Goal: Task Accomplishment & Management: Use online tool/utility

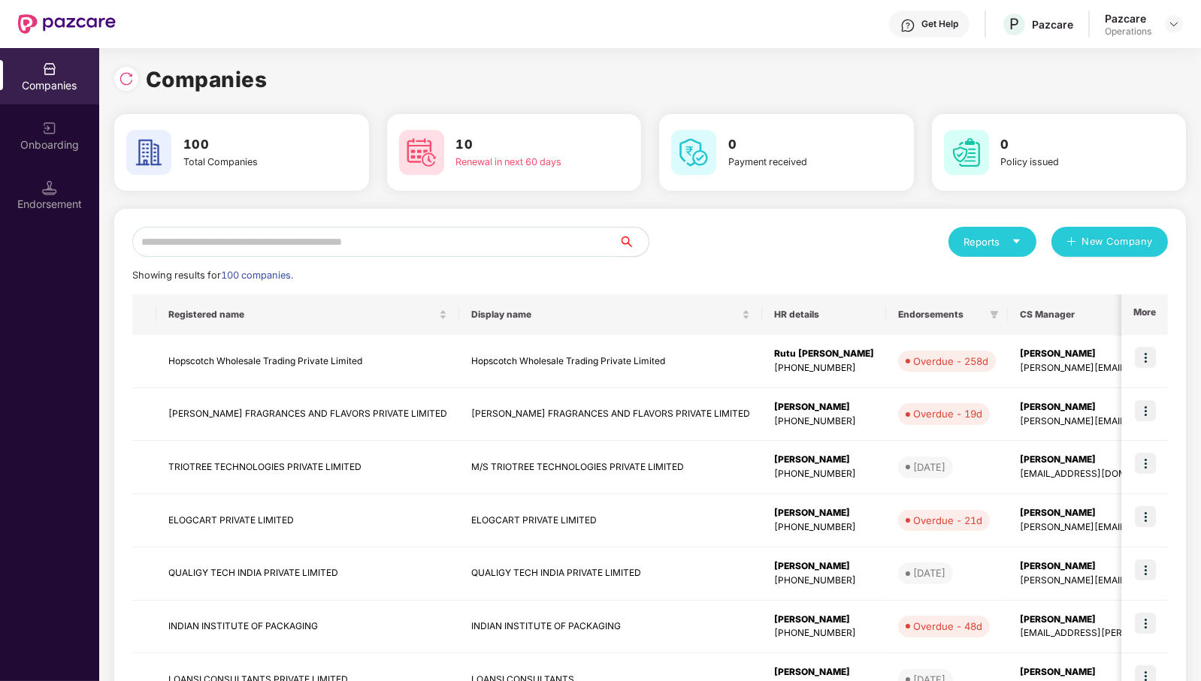
click at [453, 248] on input "text" at bounding box center [375, 242] width 486 height 30
type input "*"
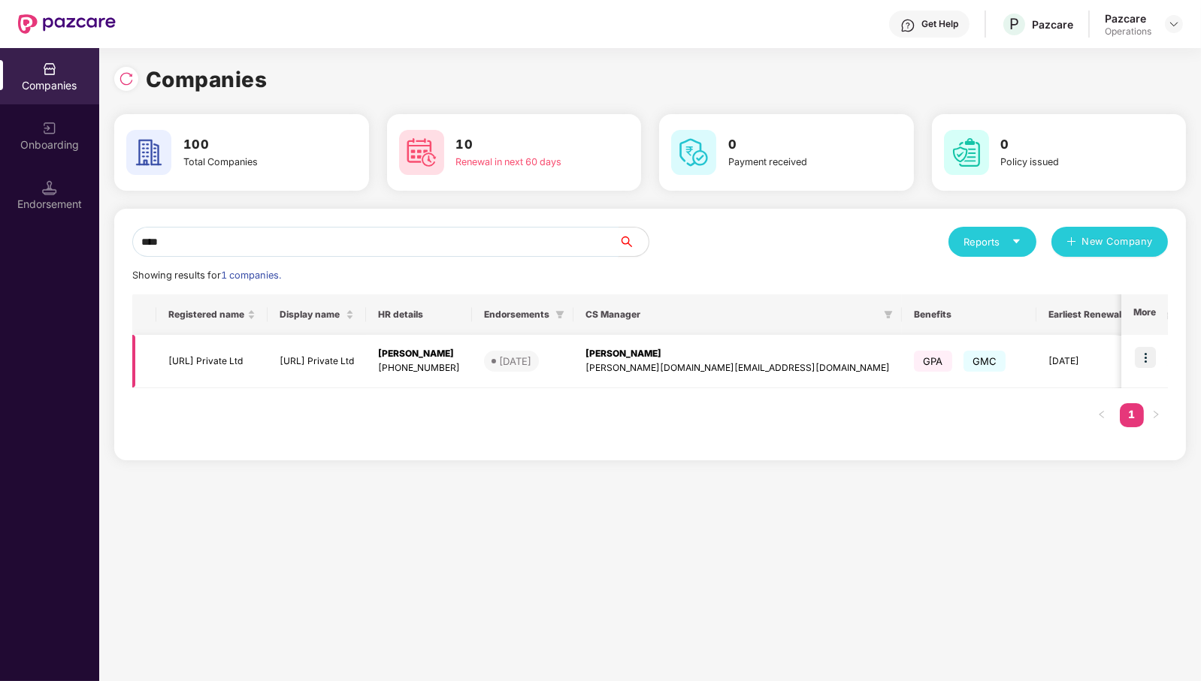
type input "****"
click at [1146, 359] on img at bounding box center [1144, 357] width 21 height 21
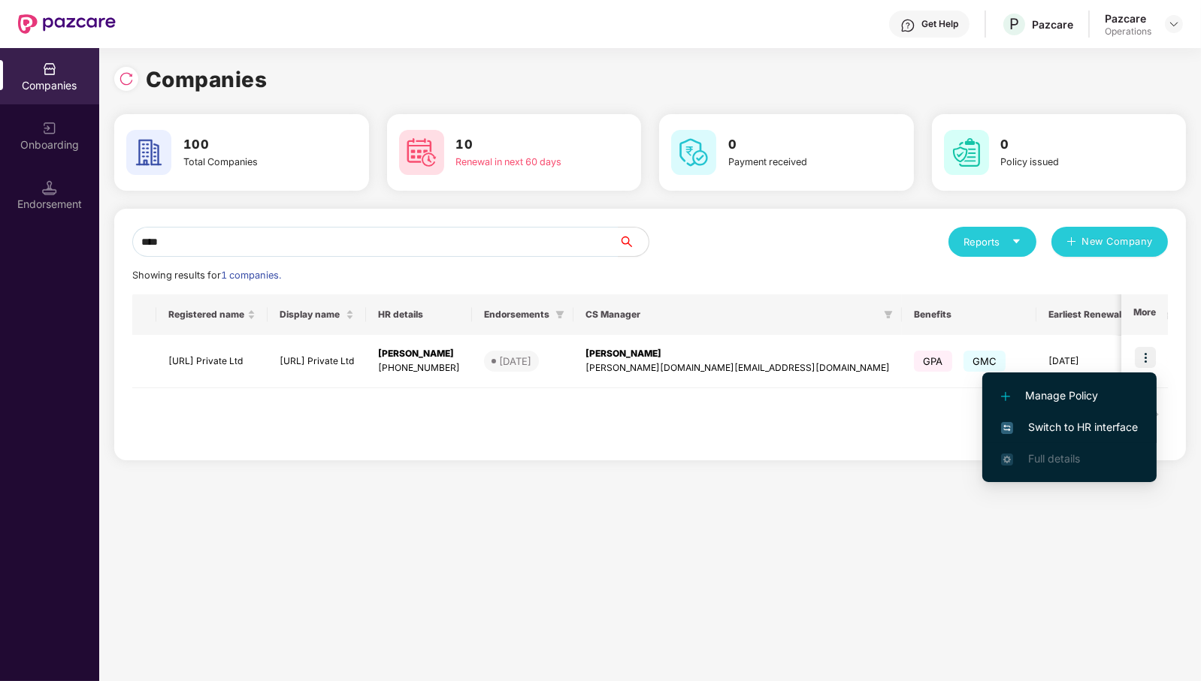
click at [1075, 426] on span "Switch to HR interface" at bounding box center [1069, 427] width 137 height 17
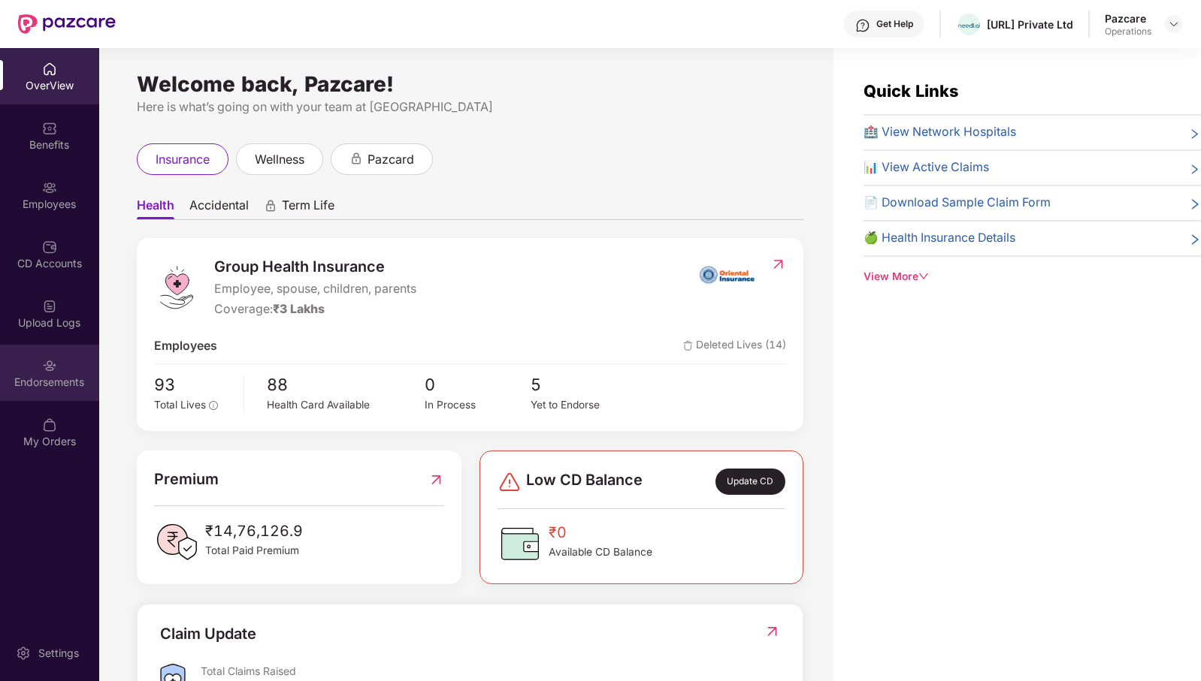
click at [47, 394] on div "Endorsements" at bounding box center [49, 373] width 99 height 56
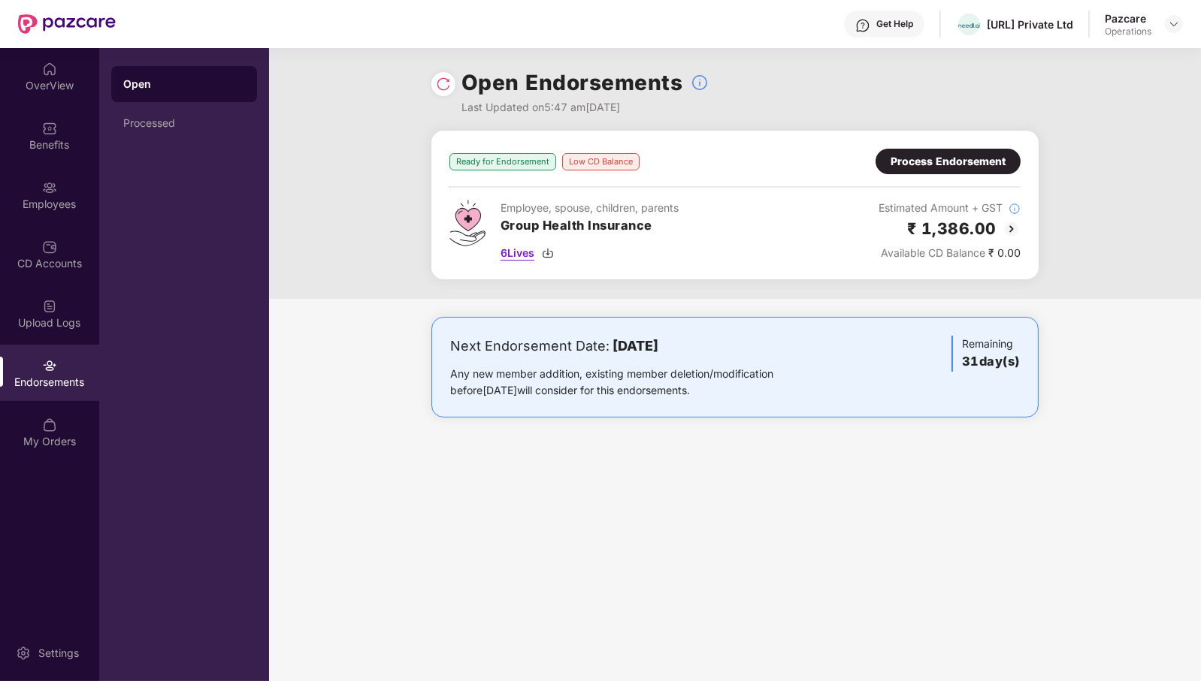
click at [511, 256] on span "6 Lives" at bounding box center [517, 253] width 34 height 17
click at [1174, 23] on img at bounding box center [1174, 24] width 12 height 12
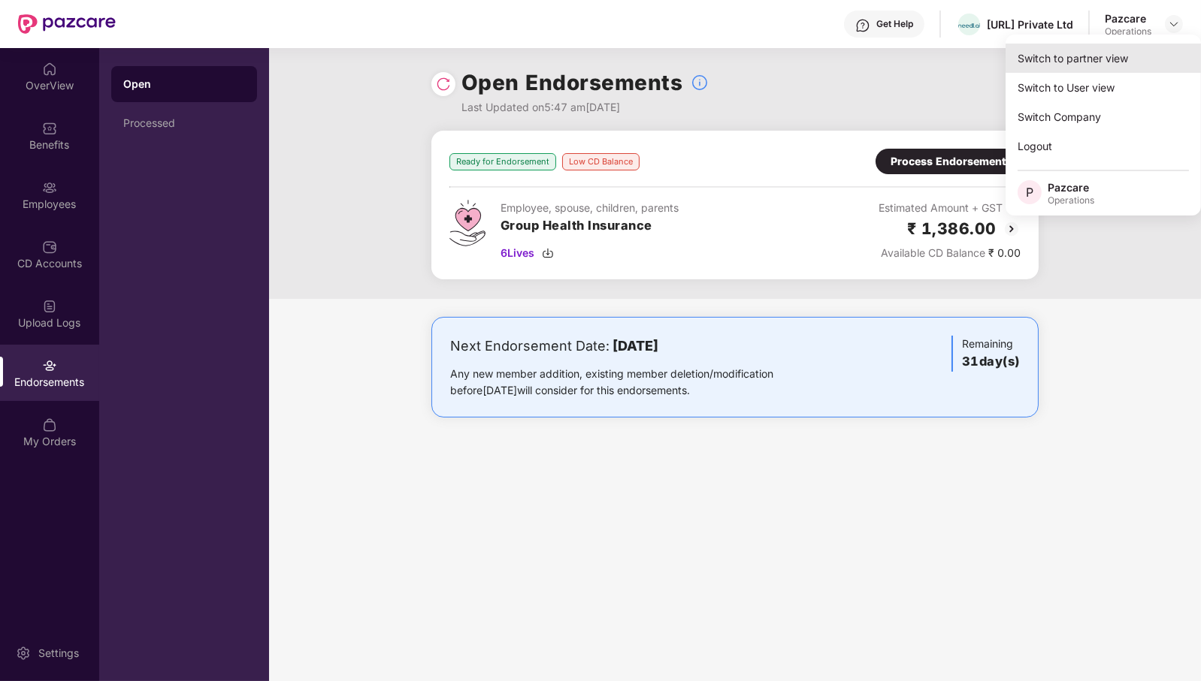
click at [1140, 59] on div "Switch to partner view" at bounding box center [1102, 58] width 195 height 29
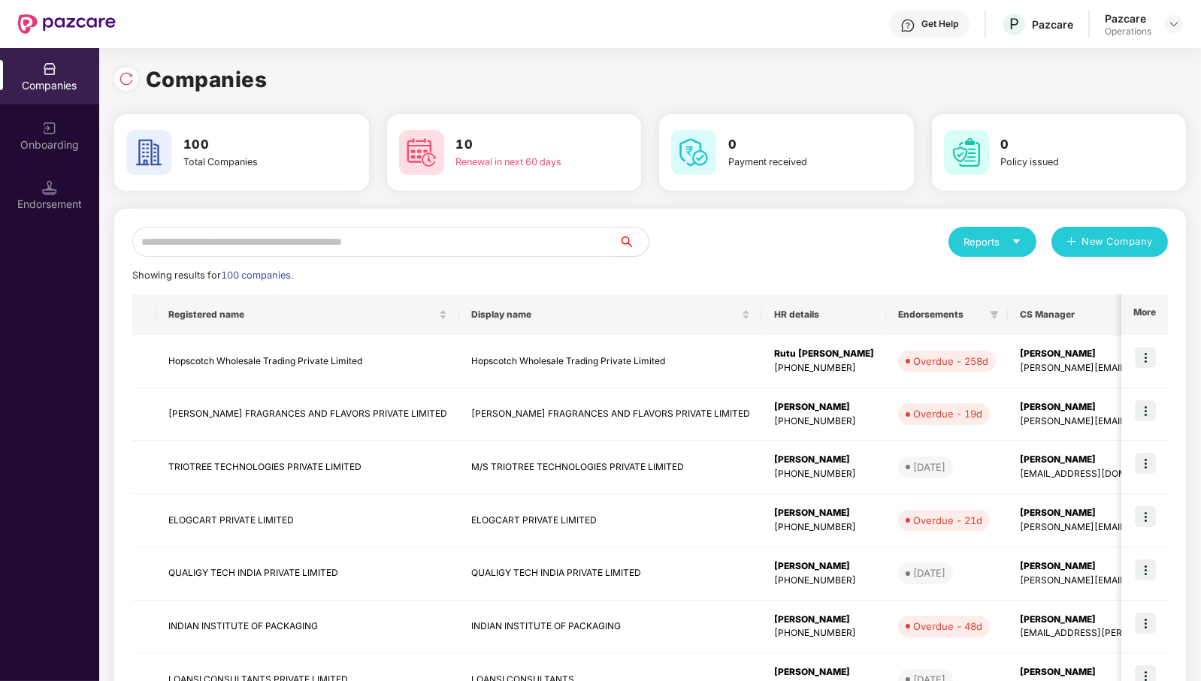
click at [586, 241] on input "text" at bounding box center [375, 242] width 486 height 30
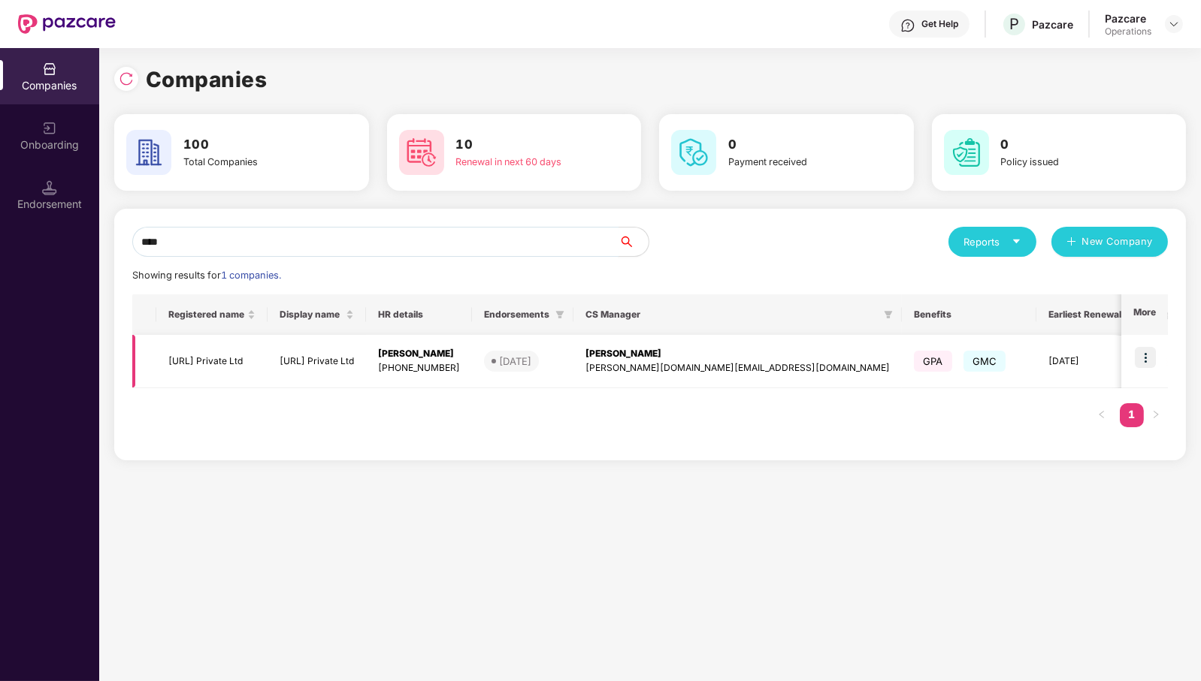
type input "****"
click at [233, 357] on td "[URL] Private Ltd" at bounding box center [211, 361] width 111 height 53
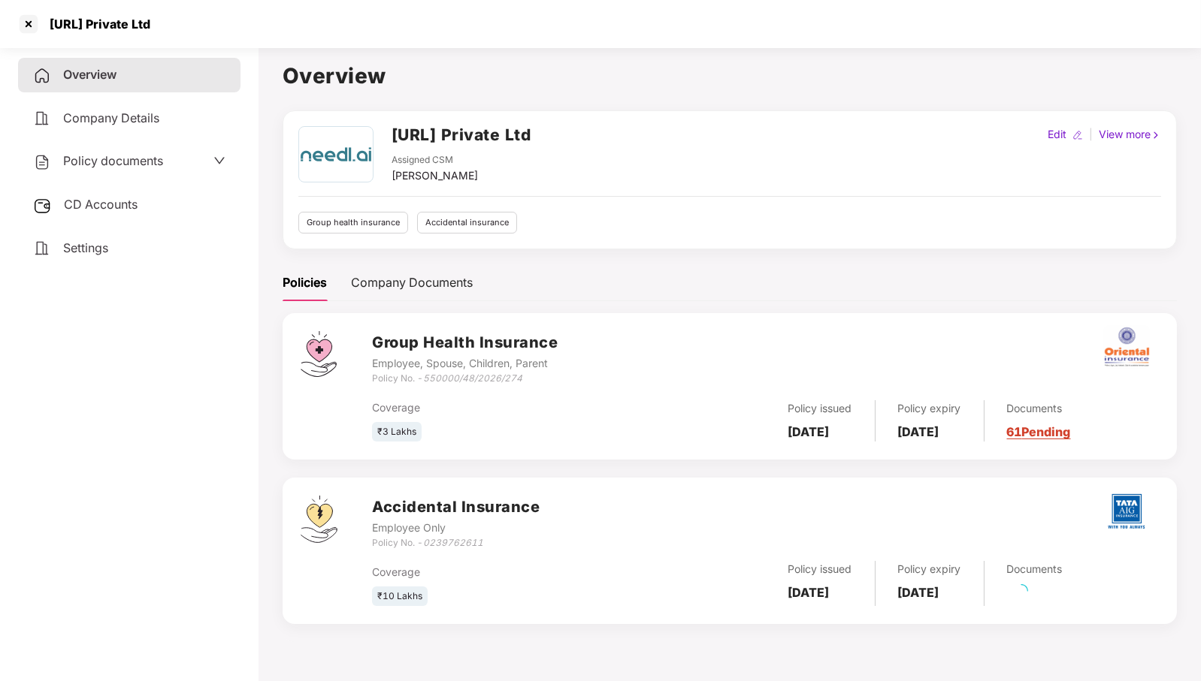
click at [130, 210] on span "CD Accounts" at bounding box center [101, 204] width 74 height 15
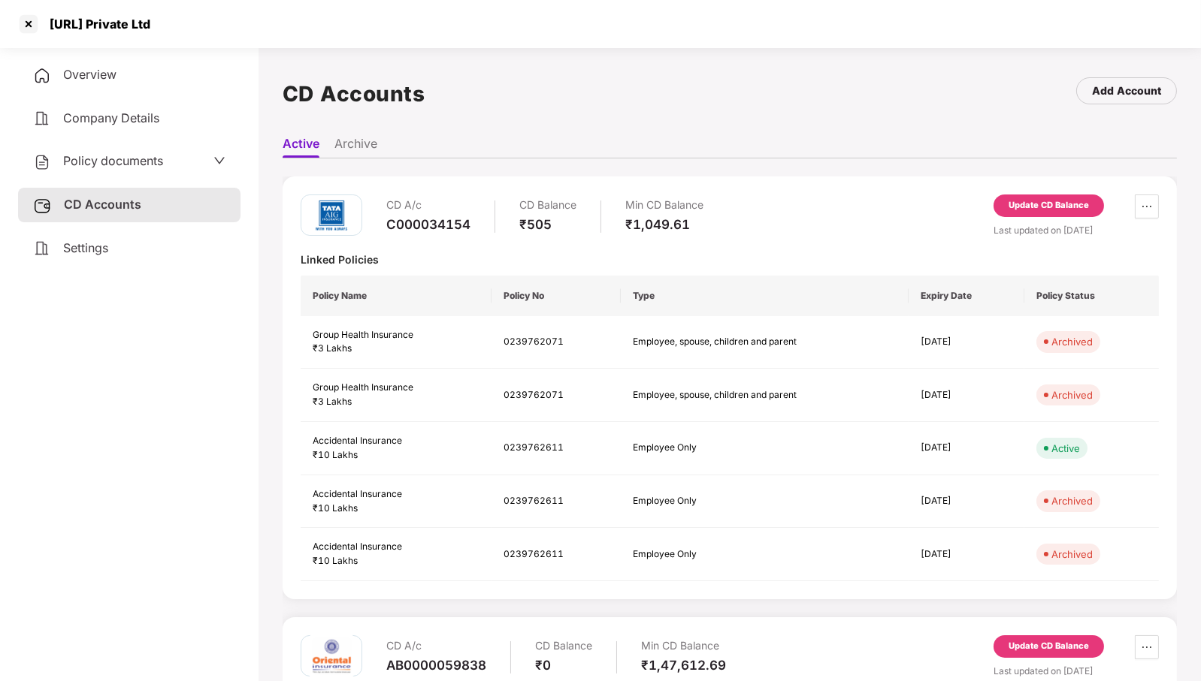
click at [1058, 213] on div "Update CD Balance" at bounding box center [1048, 206] width 110 height 23
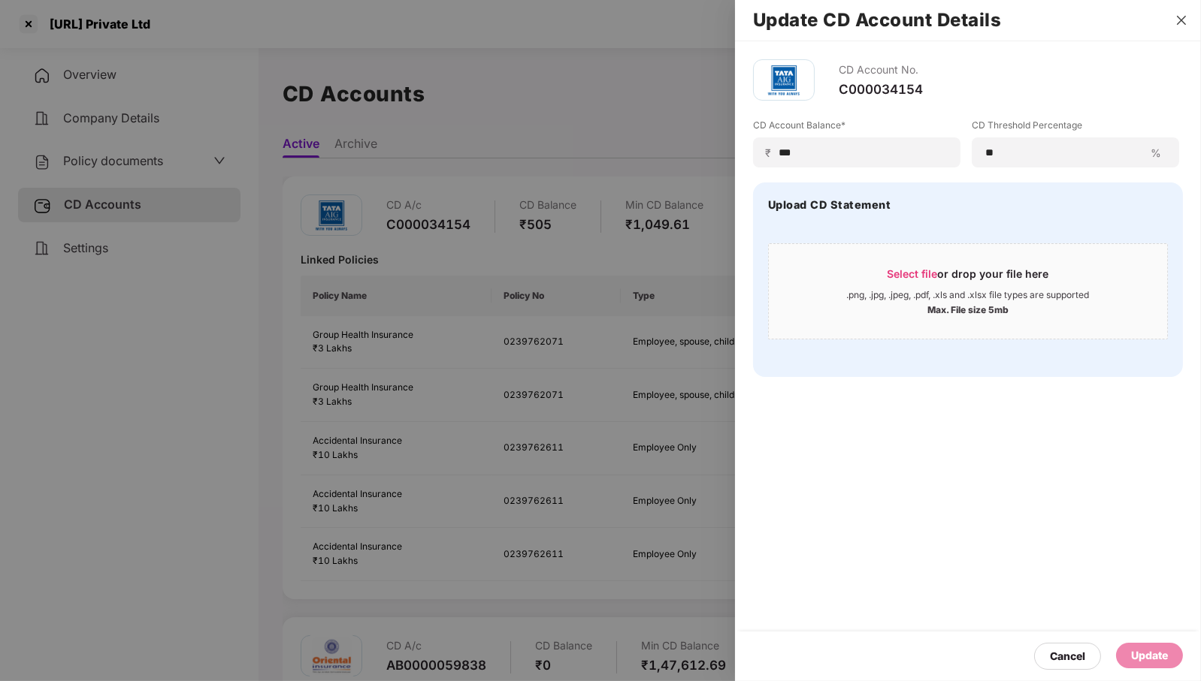
click at [1179, 20] on icon "close" at bounding box center [1181, 20] width 12 height 12
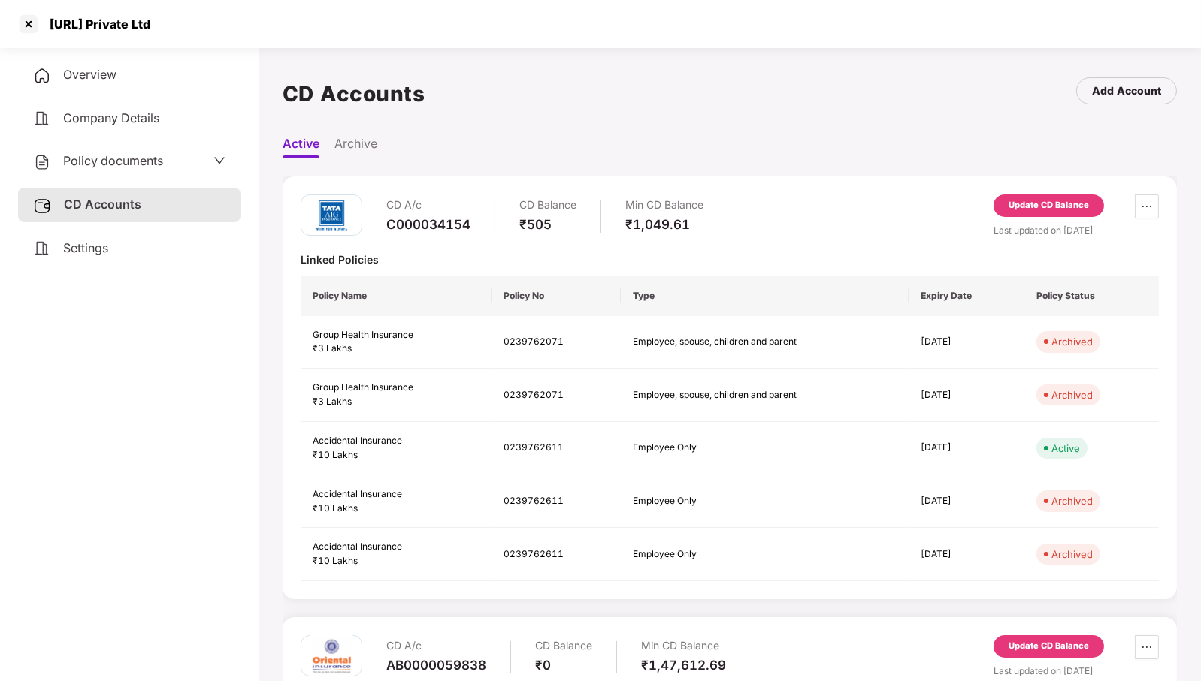
scroll to position [158, 0]
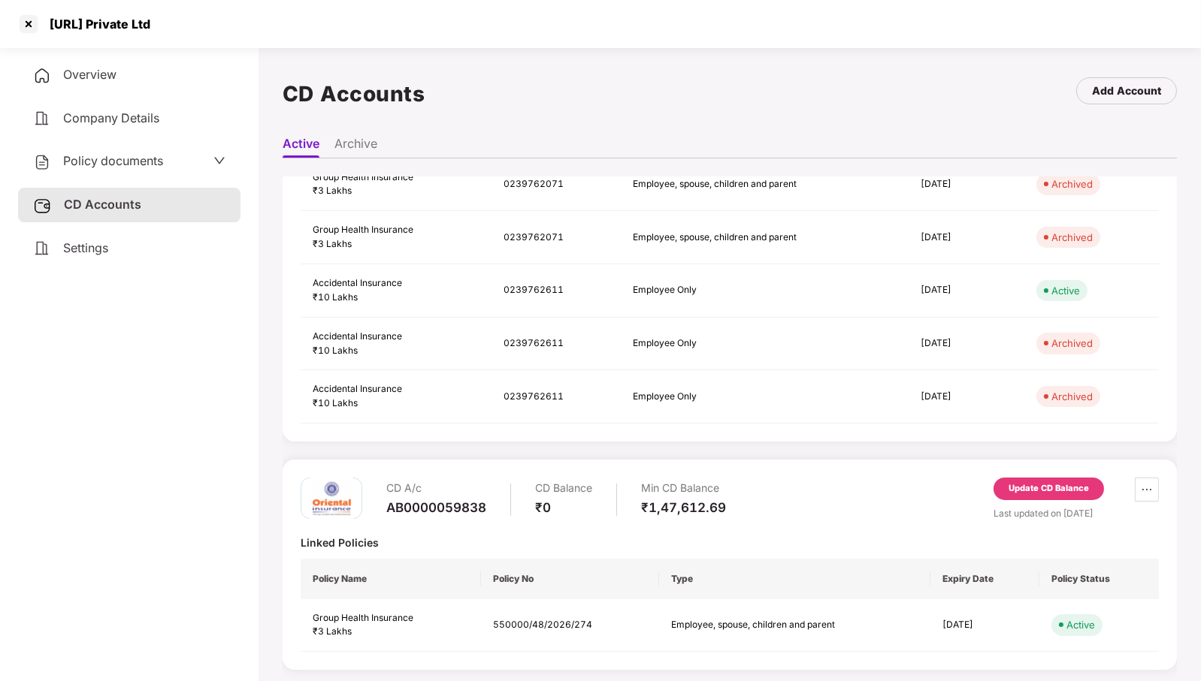
click at [1040, 494] on div "Update CD Balance" at bounding box center [1048, 489] width 110 height 23
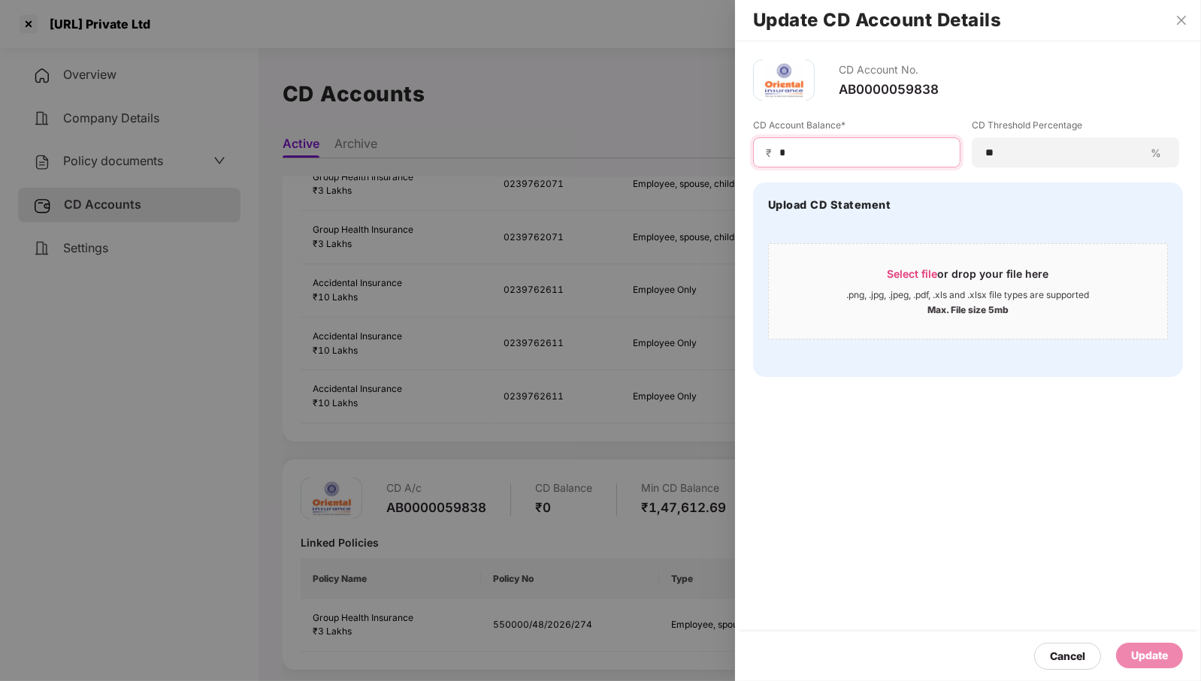
click at [887, 154] on input "*" at bounding box center [863, 153] width 170 height 16
type input "*****"
click at [1161, 662] on div "Update" at bounding box center [1149, 656] width 37 height 17
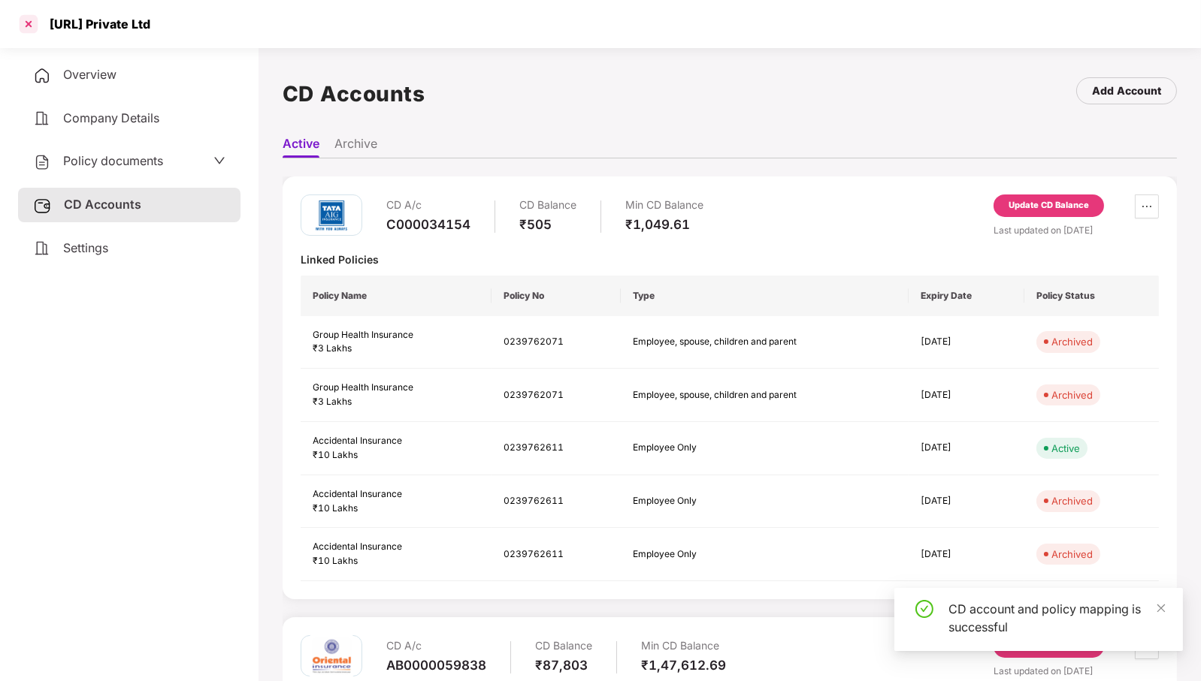
click at [26, 25] on div at bounding box center [29, 24] width 24 height 24
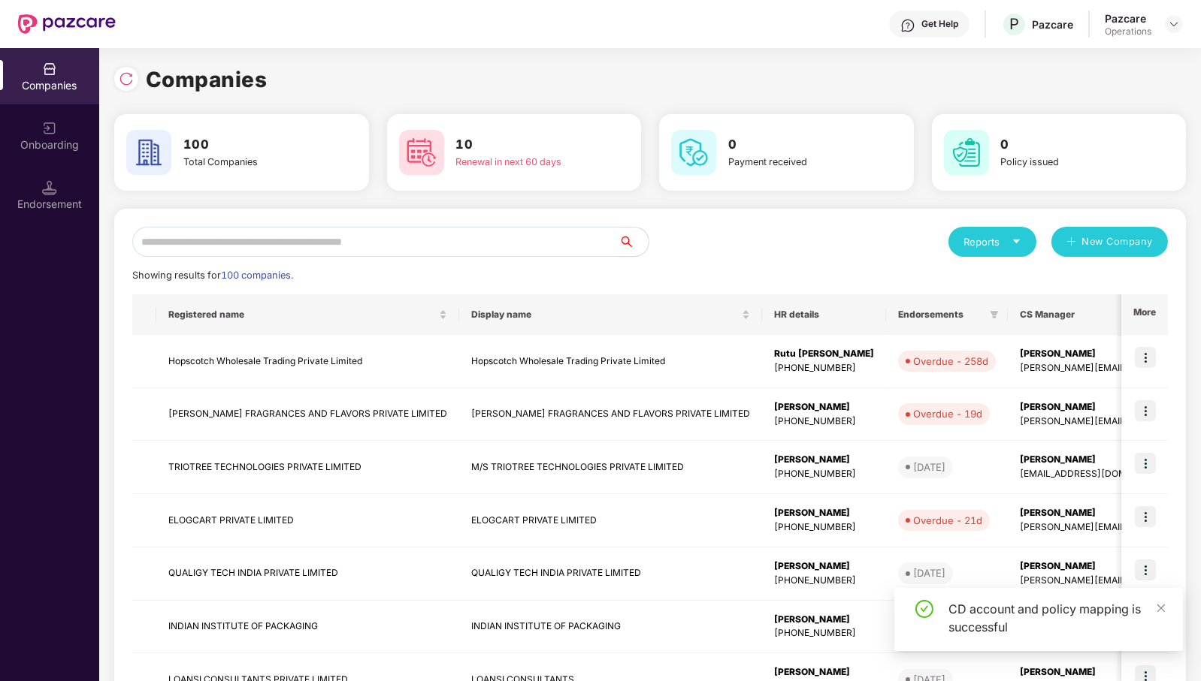
click at [395, 252] on input "text" at bounding box center [375, 242] width 486 height 30
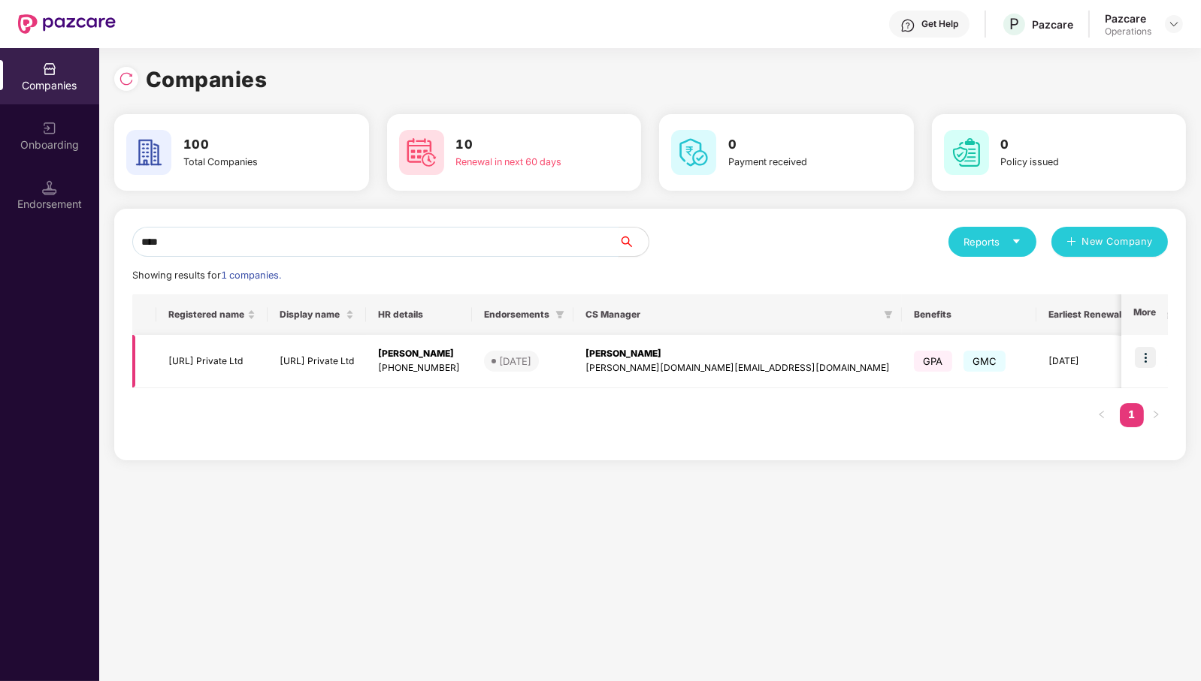
type input "****"
click at [1150, 355] on img at bounding box center [1144, 357] width 21 height 21
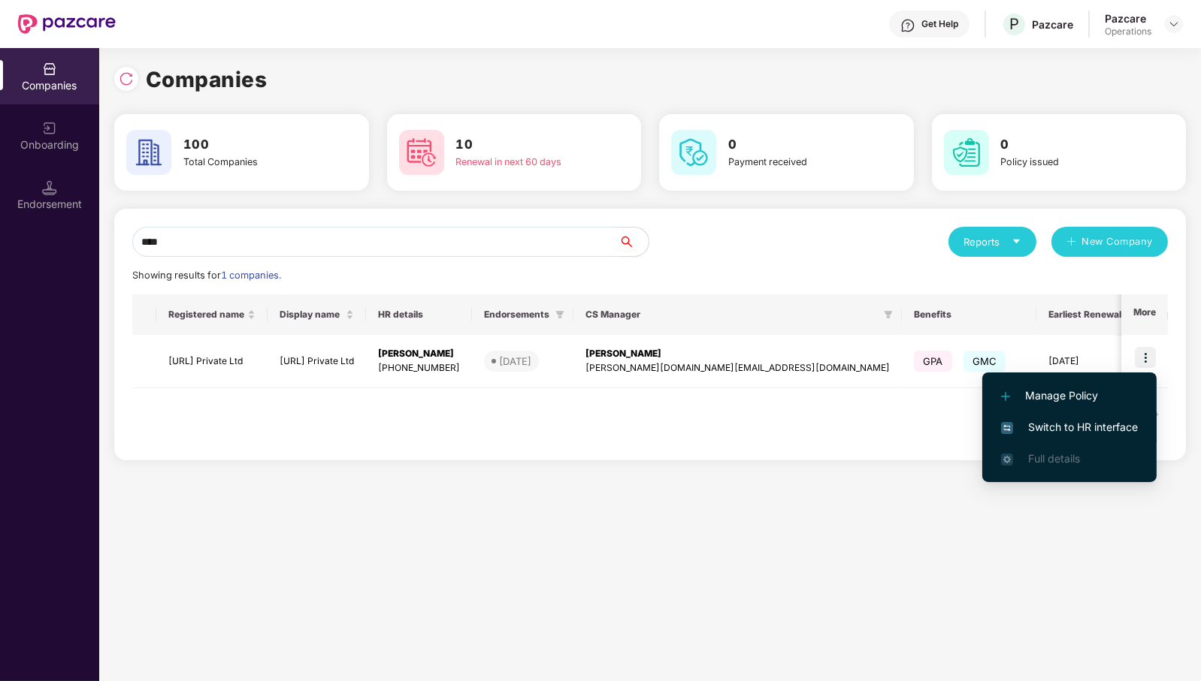
click at [1113, 421] on span "Switch to HR interface" at bounding box center [1069, 427] width 137 height 17
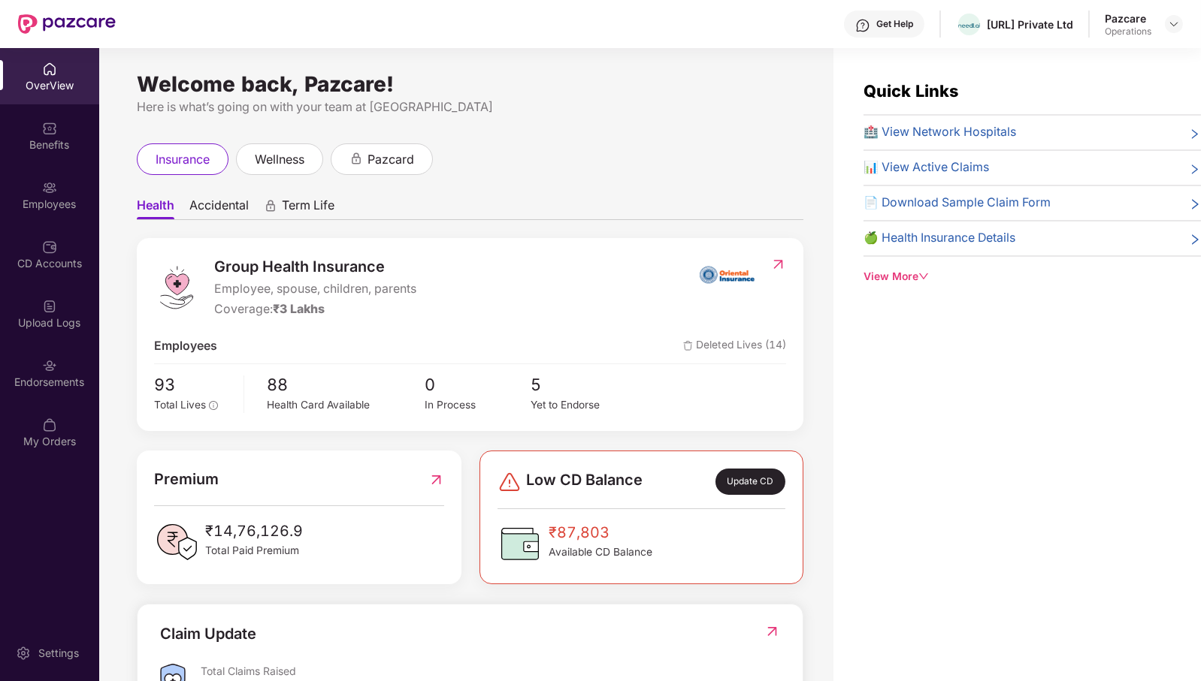
click at [50, 373] on div "Endorsements" at bounding box center [49, 373] width 99 height 56
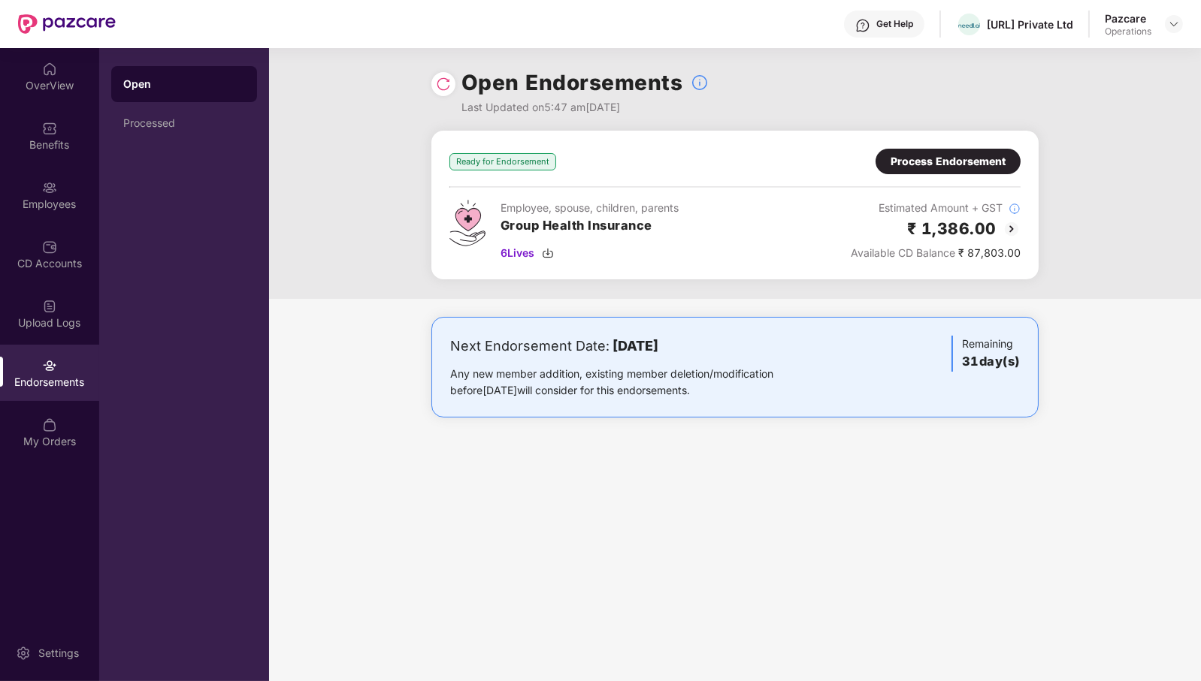
click at [962, 158] on div "Process Endorsement" at bounding box center [947, 161] width 115 height 17
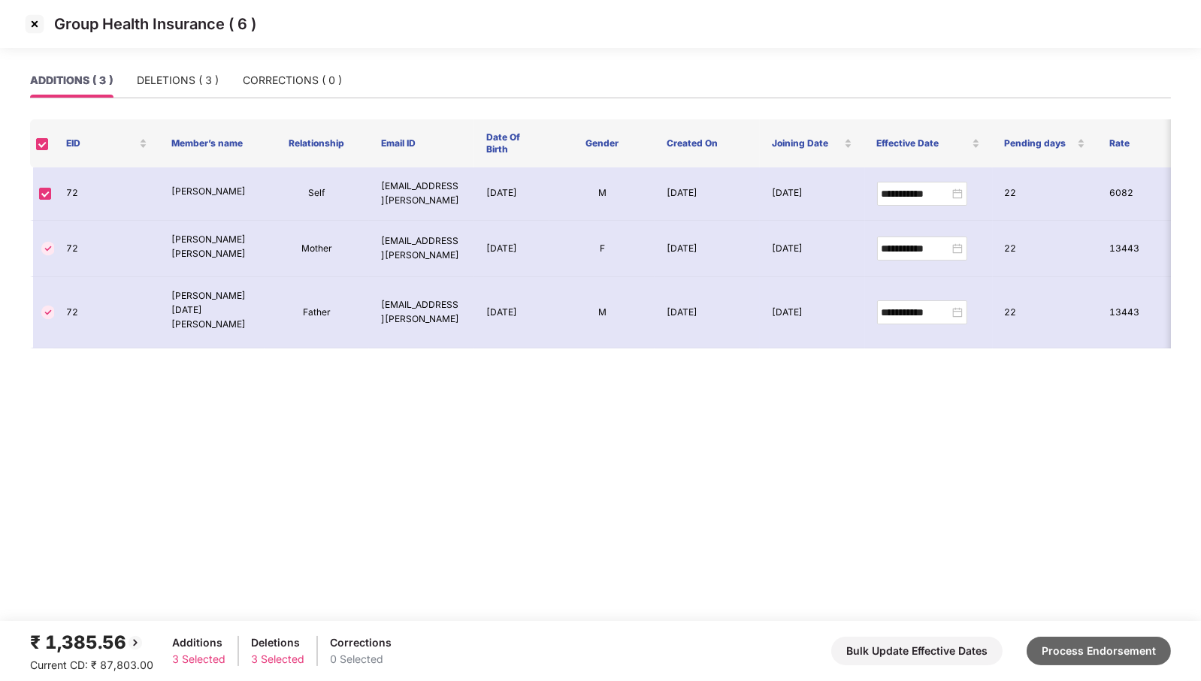
click at [1118, 653] on button "Process Endorsement" at bounding box center [1098, 651] width 144 height 29
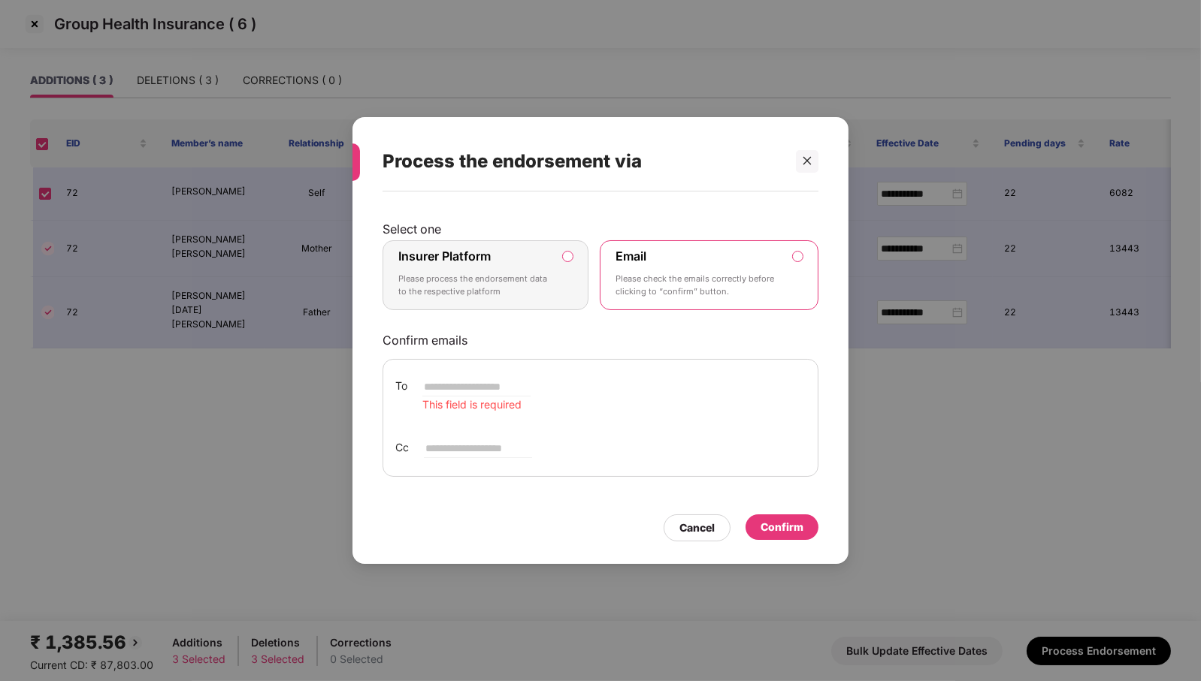
click at [530, 285] on p "Please process the endorsement data to the respective platform" at bounding box center [474, 286] width 153 height 26
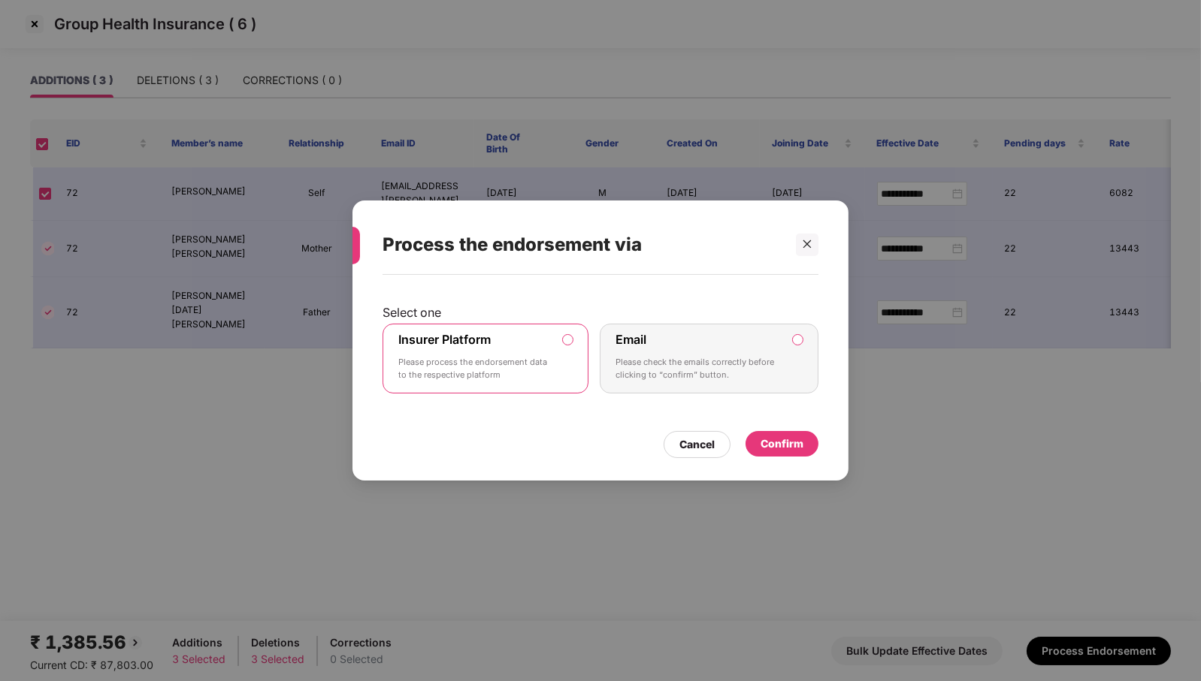
click at [812, 440] on div "Confirm" at bounding box center [781, 444] width 73 height 26
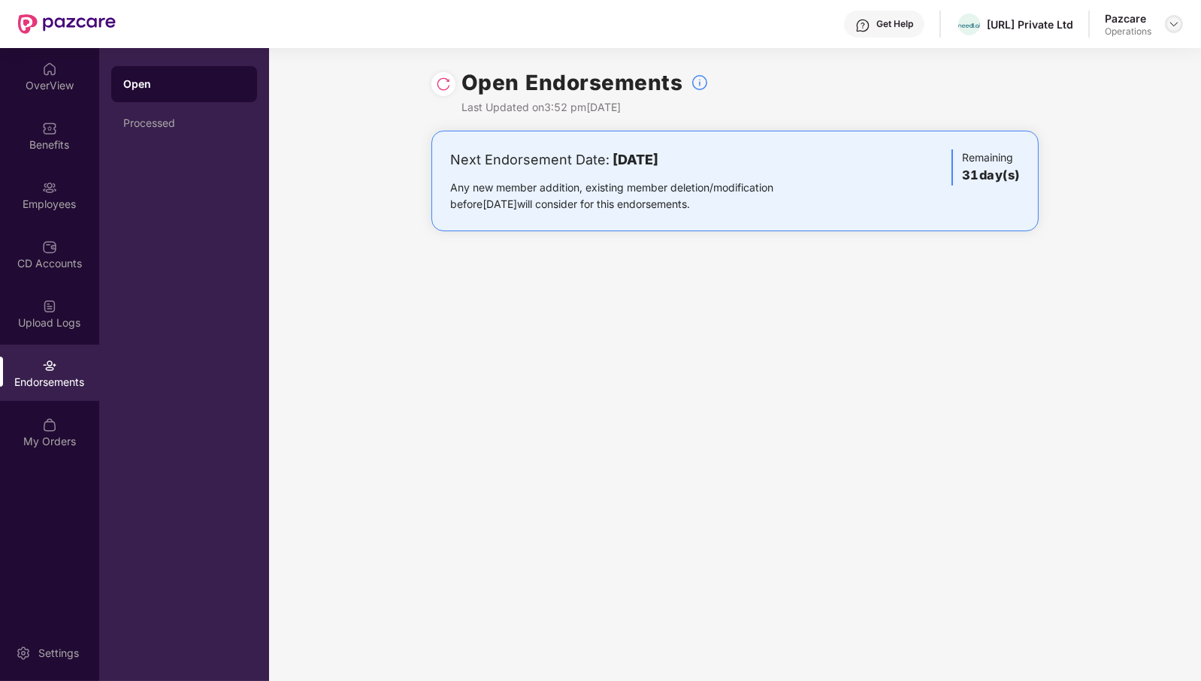
click at [1175, 21] on img at bounding box center [1174, 24] width 12 height 12
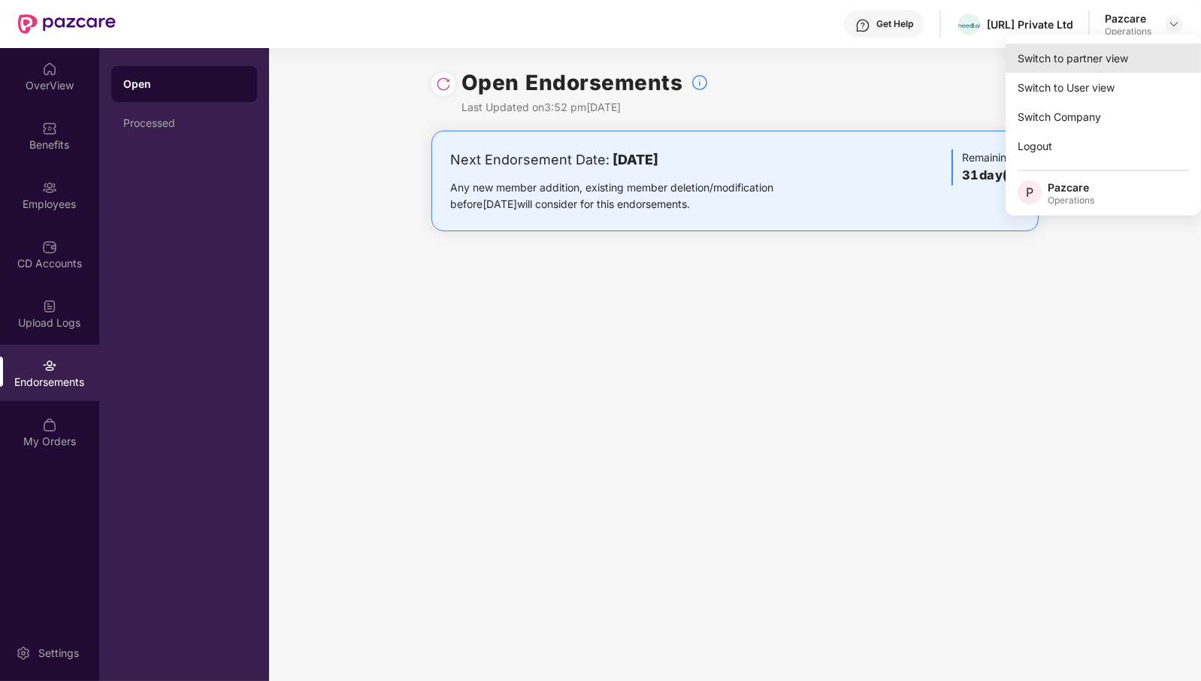
click at [1145, 53] on div "Switch to partner view" at bounding box center [1102, 58] width 195 height 29
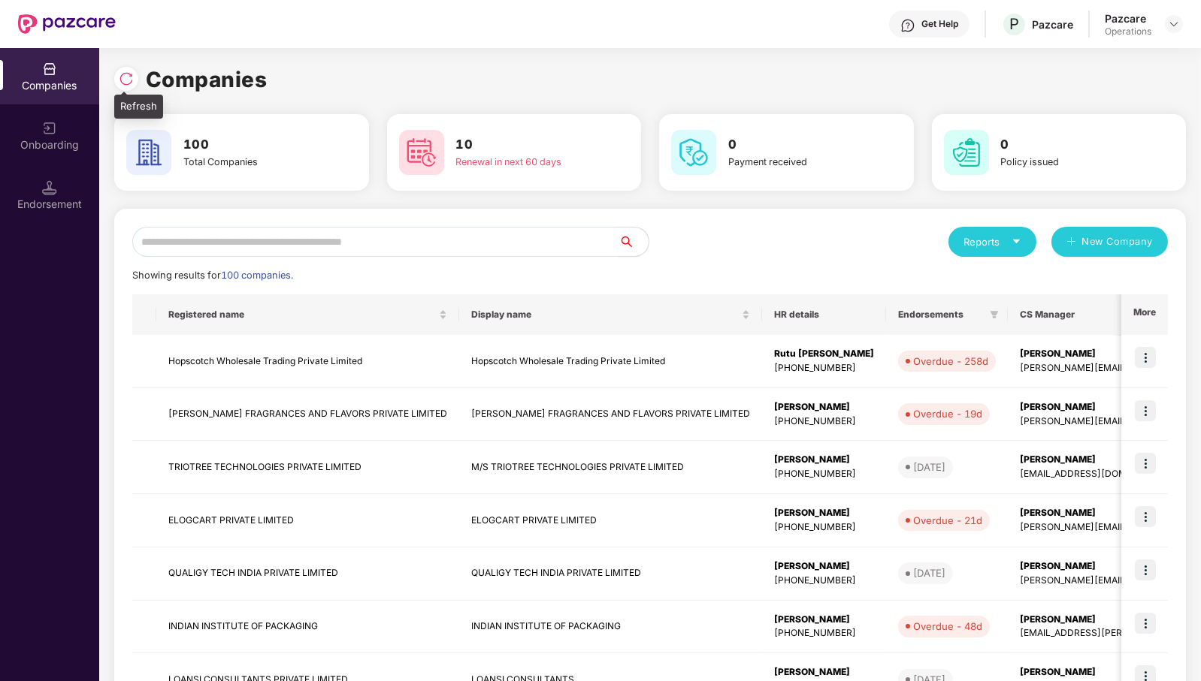
click at [122, 87] on div at bounding box center [126, 79] width 24 height 24
